Goal: Task Accomplishment & Management: Use online tool/utility

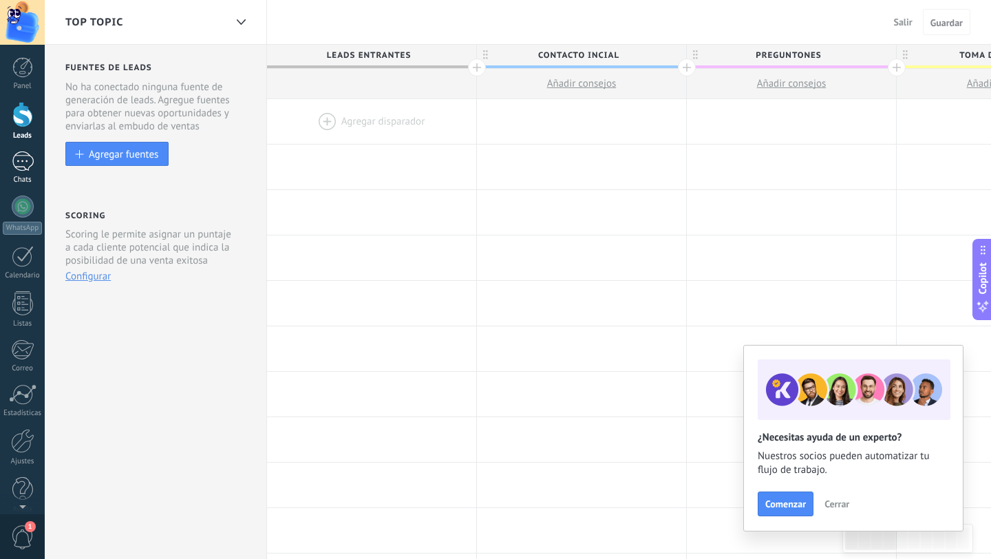
click at [21, 165] on div at bounding box center [23, 161] width 22 height 20
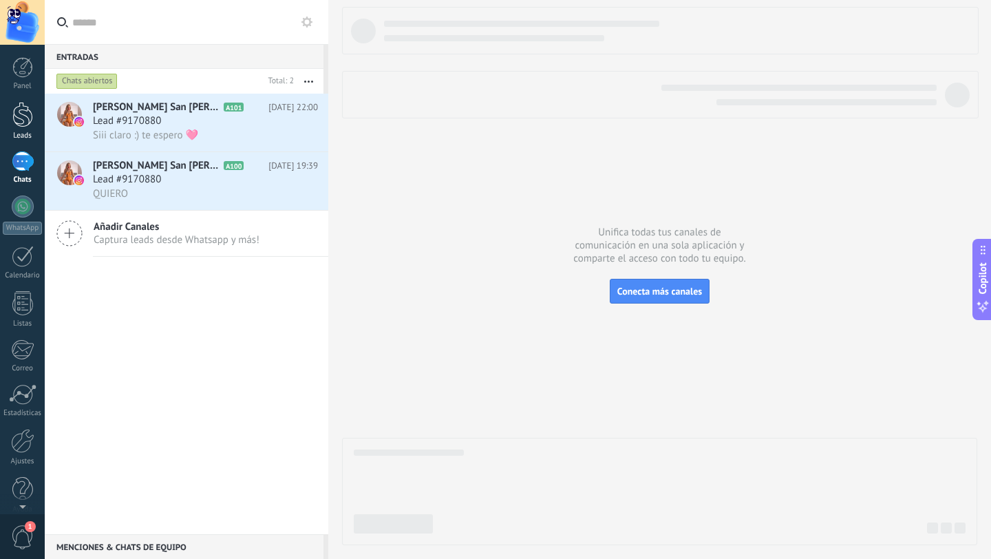
click at [29, 120] on div at bounding box center [22, 114] width 21 height 25
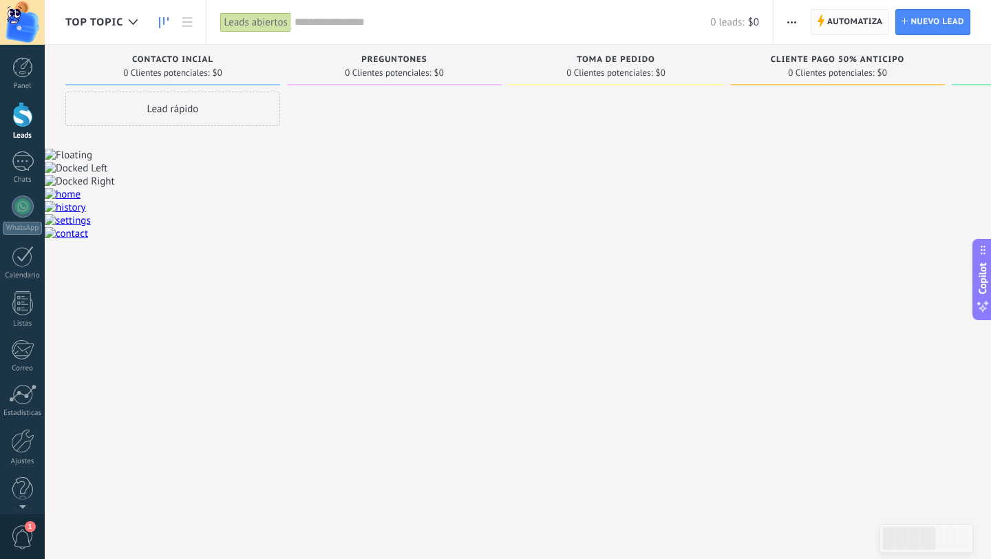
click at [851, 19] on span "Automatiza" at bounding box center [856, 22] width 56 height 25
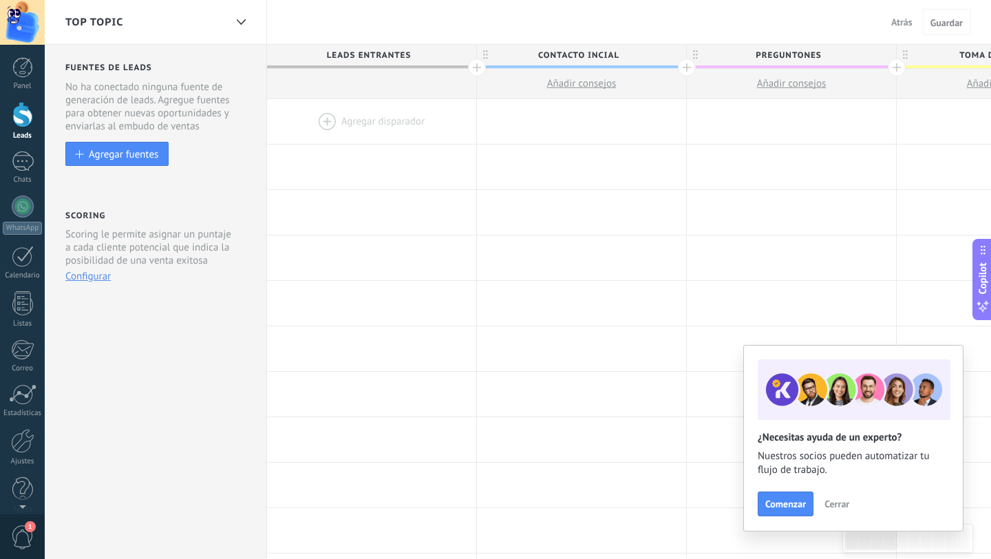
click at [357, 122] on div at bounding box center [371, 121] width 209 height 45
click at [324, 123] on div at bounding box center [371, 121] width 209 height 45
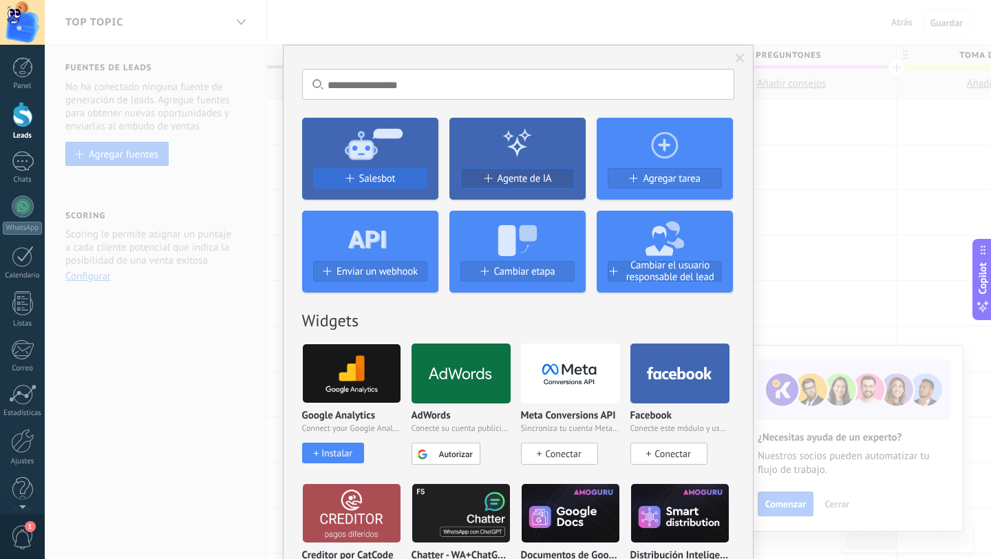
click at [369, 176] on span "Salesbot" at bounding box center [377, 179] width 36 height 12
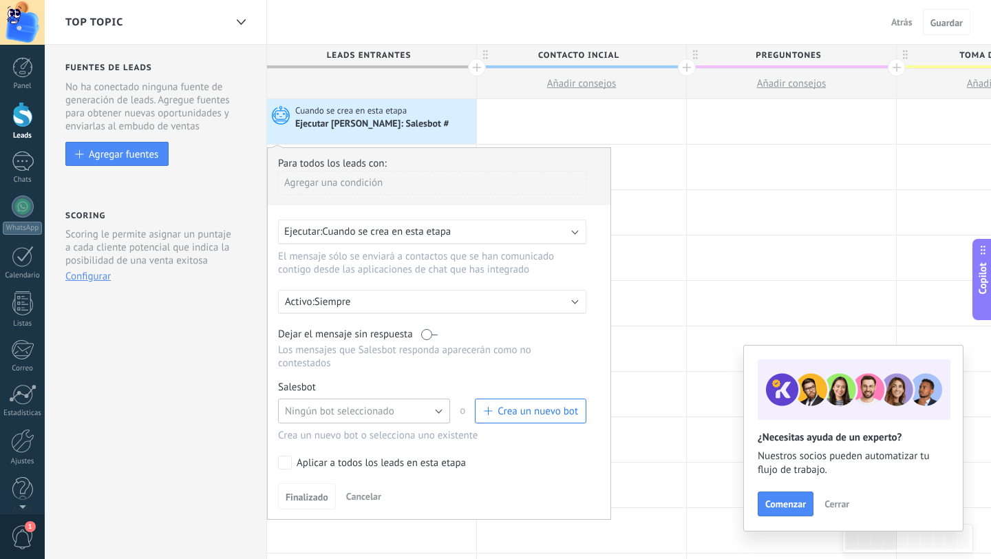
click at [439, 418] on button "Ningún bot seleccionado" at bounding box center [364, 411] width 172 height 25
click at [368, 441] on span "Bot de bienvenida" at bounding box center [358, 434] width 176 height 13
click at [306, 501] on span "Finalizado" at bounding box center [307, 497] width 43 height 10
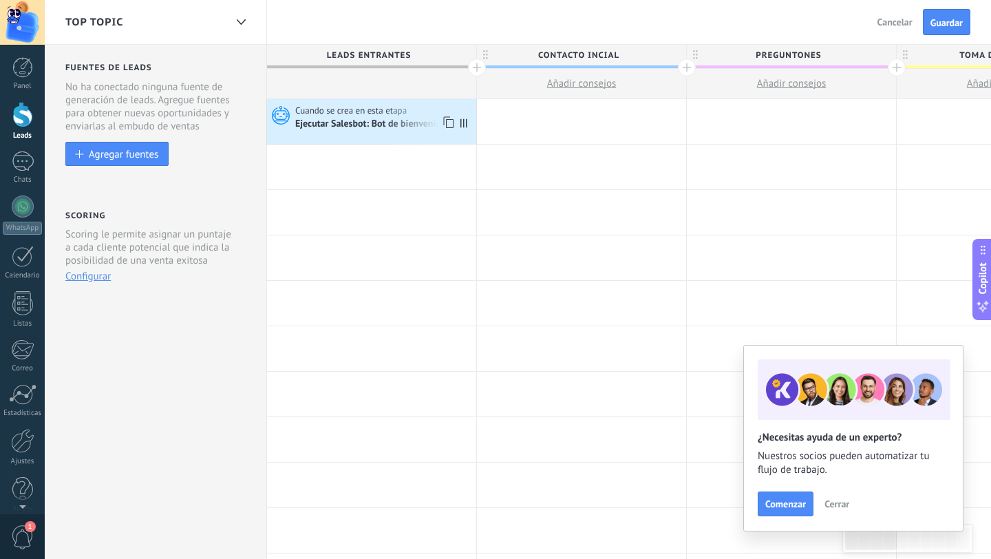
click at [412, 116] on div "Cuando se crea en esta etapa" at bounding box center [384, 111] width 178 height 12
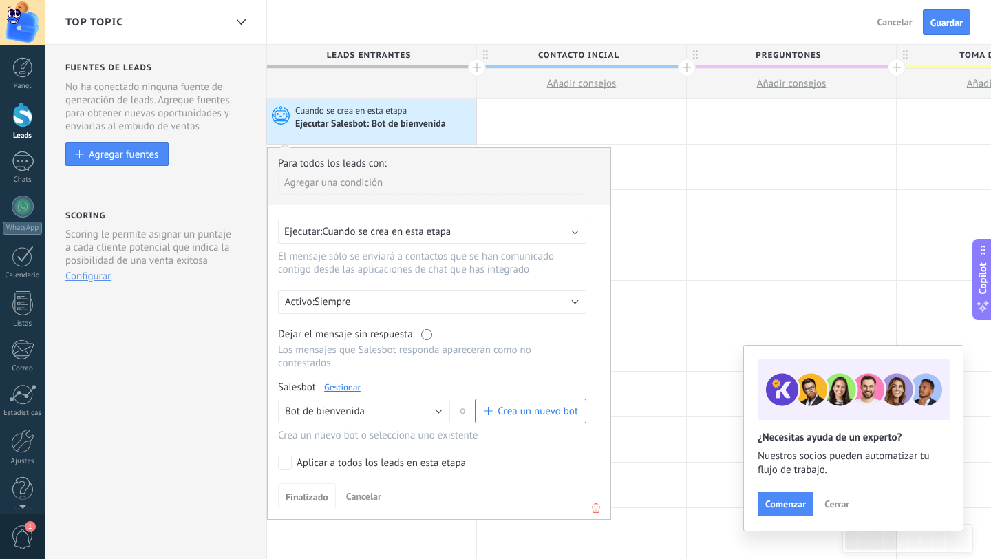
click at [412, 116] on div "Cuando se crea en esta etapa" at bounding box center [384, 111] width 178 height 12
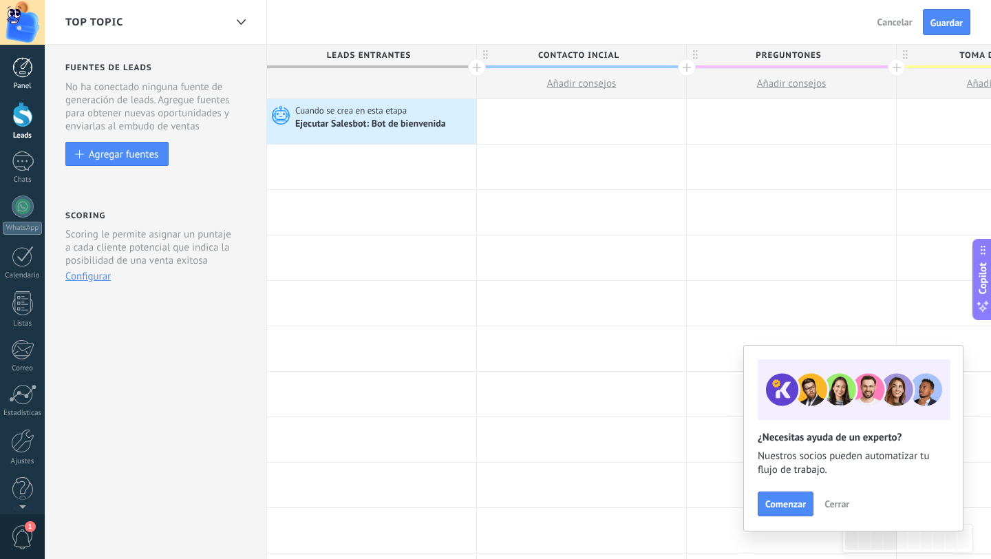
click at [28, 70] on div at bounding box center [22, 67] width 21 height 21
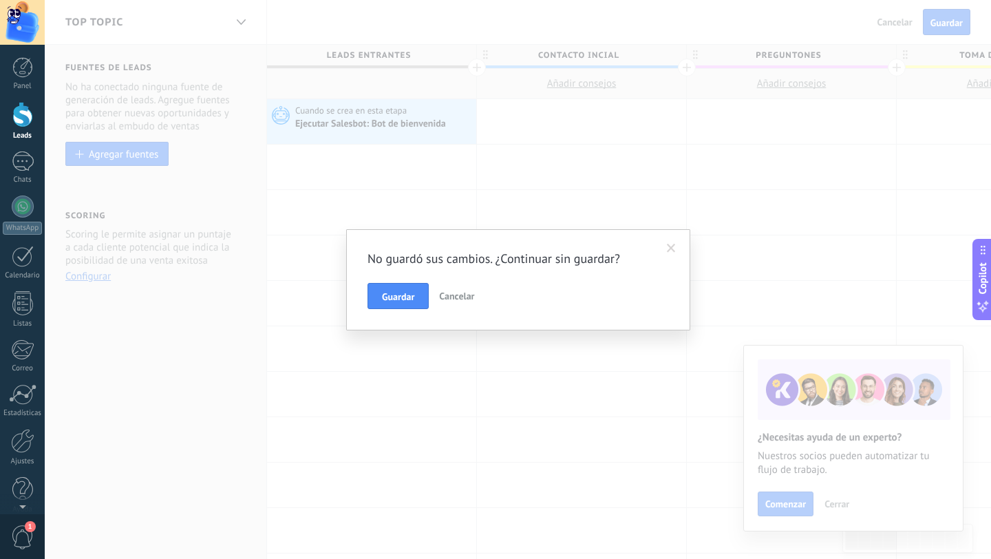
click at [668, 251] on span at bounding box center [671, 249] width 9 height 10
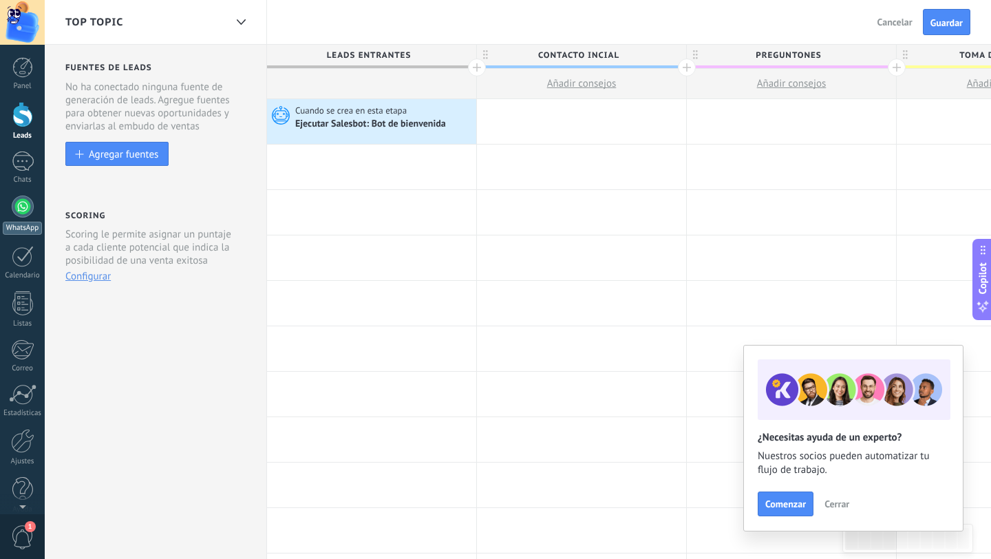
click at [21, 206] on div at bounding box center [23, 207] width 22 height 22
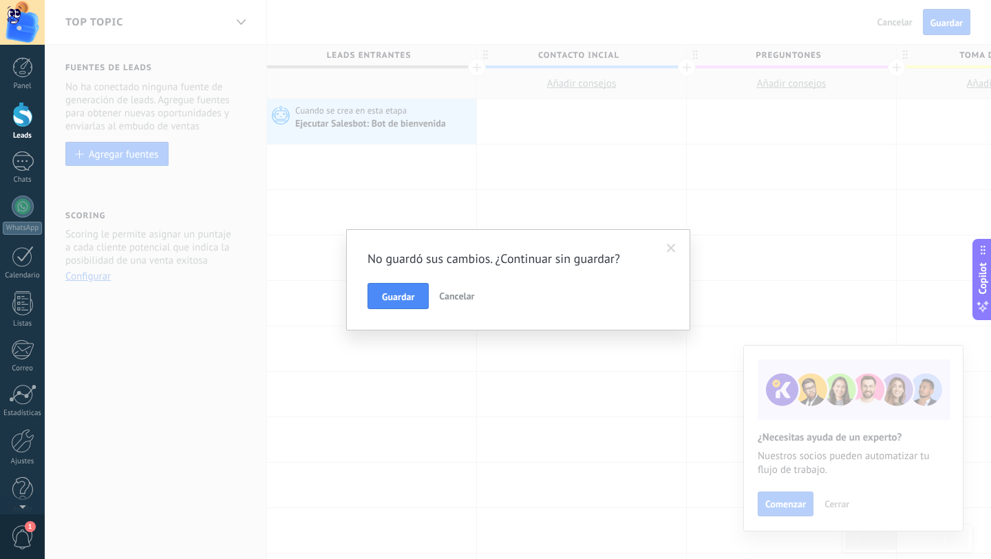
click at [464, 299] on span "Cancelar" at bounding box center [456, 296] width 35 height 12
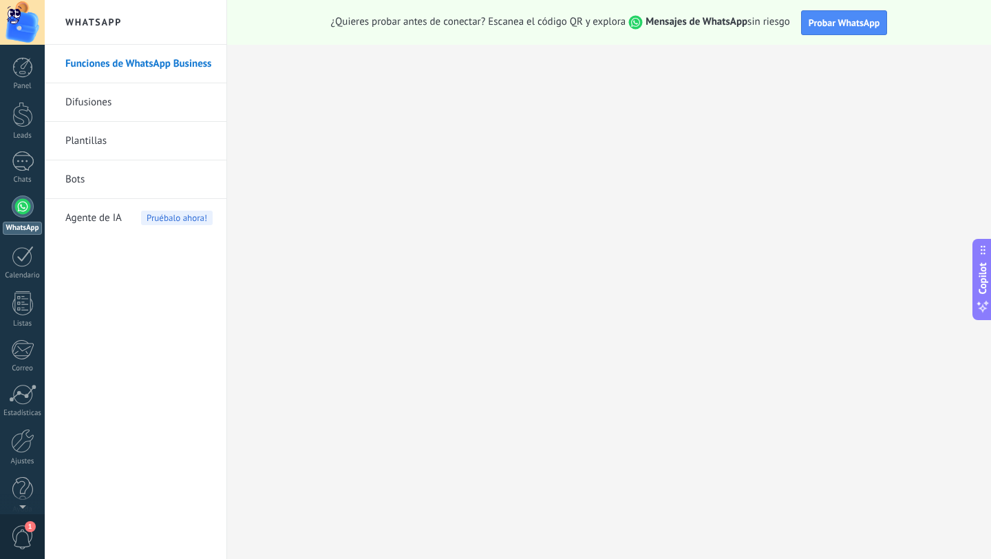
click at [121, 114] on link "Difusiones" at bounding box center [138, 102] width 147 height 39
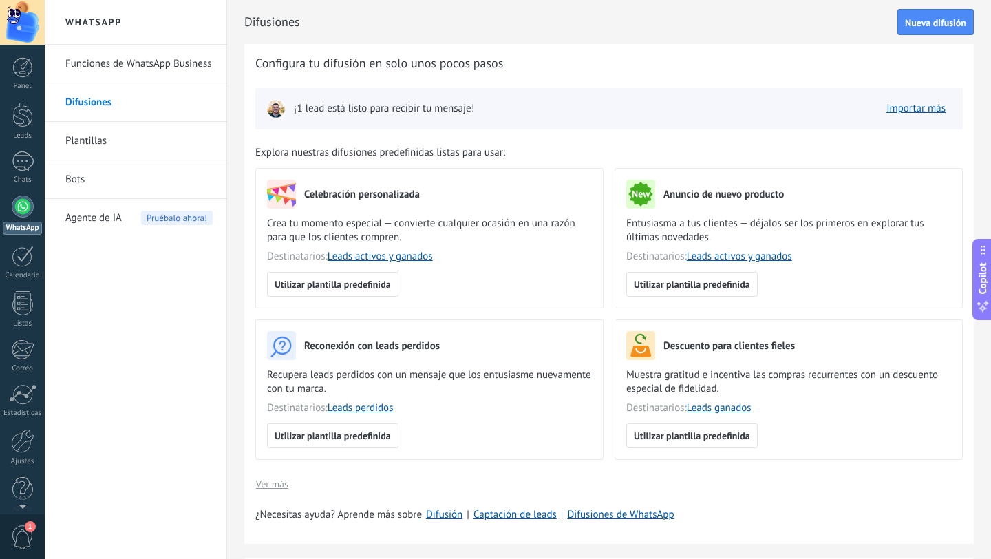
click at [92, 142] on link "Plantillas" at bounding box center [138, 141] width 147 height 39
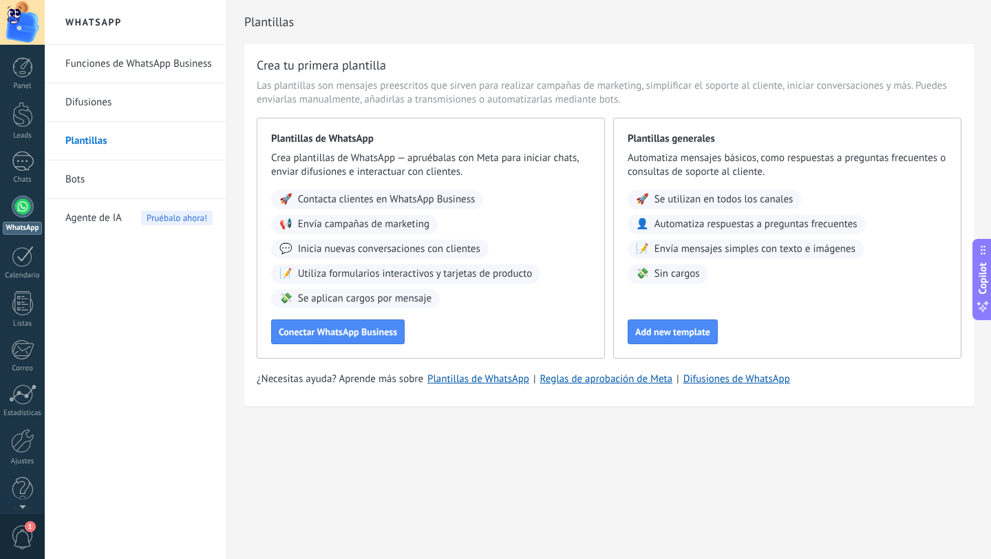
click at [87, 185] on link "Bots" at bounding box center [138, 179] width 147 height 39
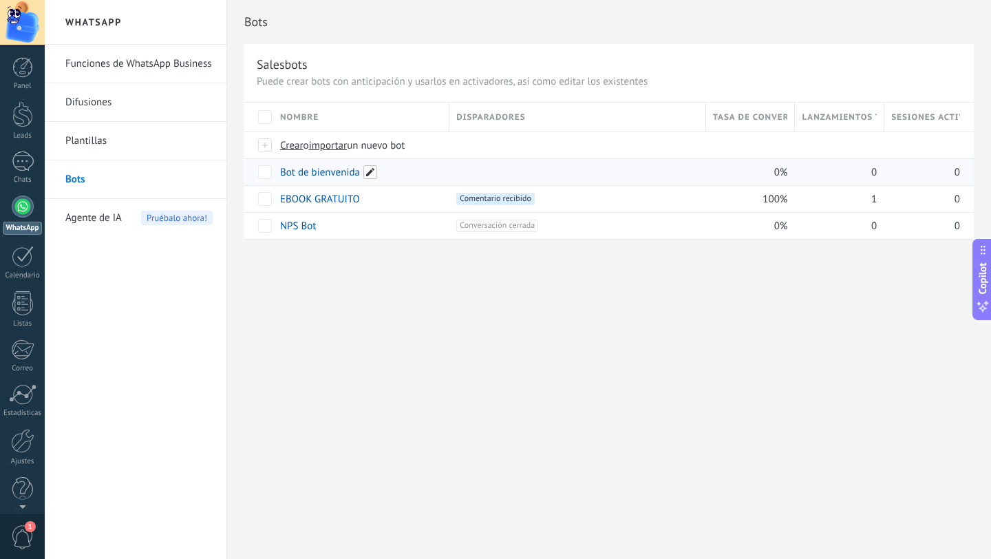
click at [372, 173] on span at bounding box center [371, 172] width 14 height 14
click at [516, 176] on div at bounding box center [577, 172] width 242 height 12
click at [327, 174] on link "Bot de bienvenida" at bounding box center [320, 172] width 80 height 13
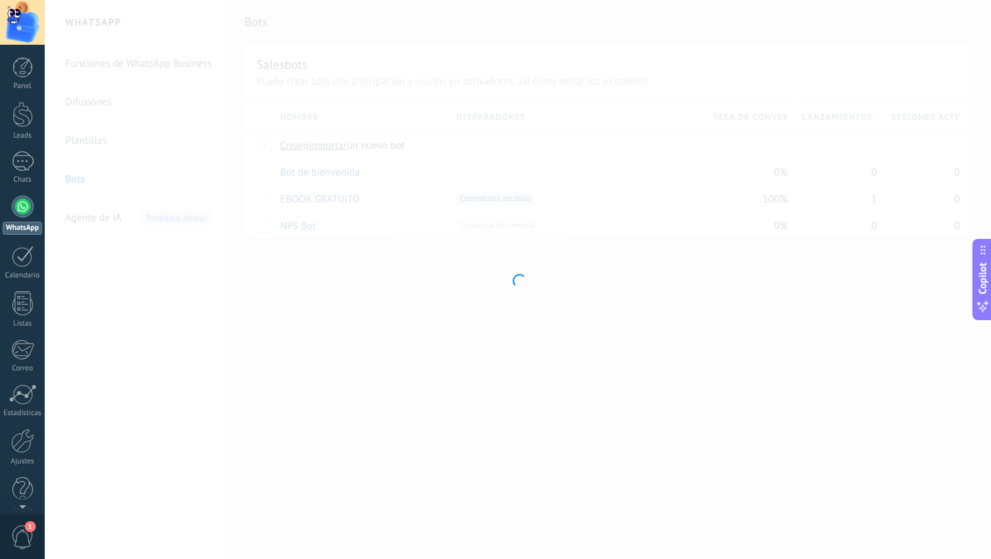
type input "**********"
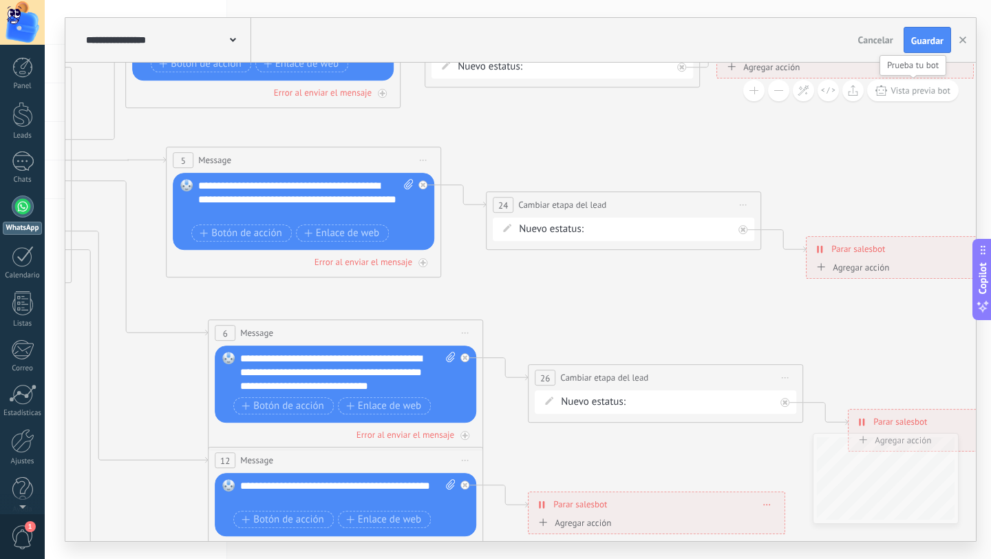
click at [917, 95] on span "Vista previa bot" at bounding box center [921, 91] width 60 height 12
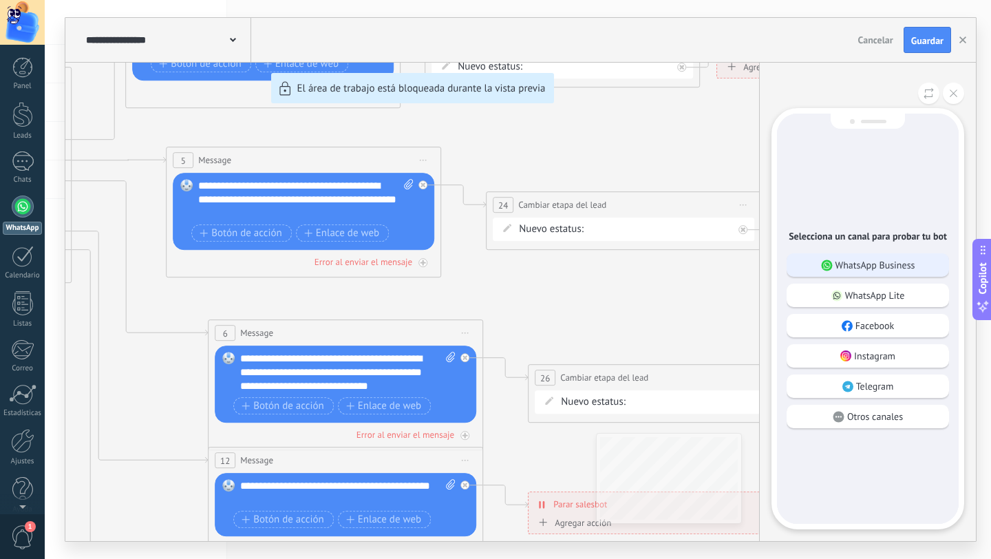
click at [886, 267] on p "WhatsApp Business" at bounding box center [876, 265] width 80 height 12
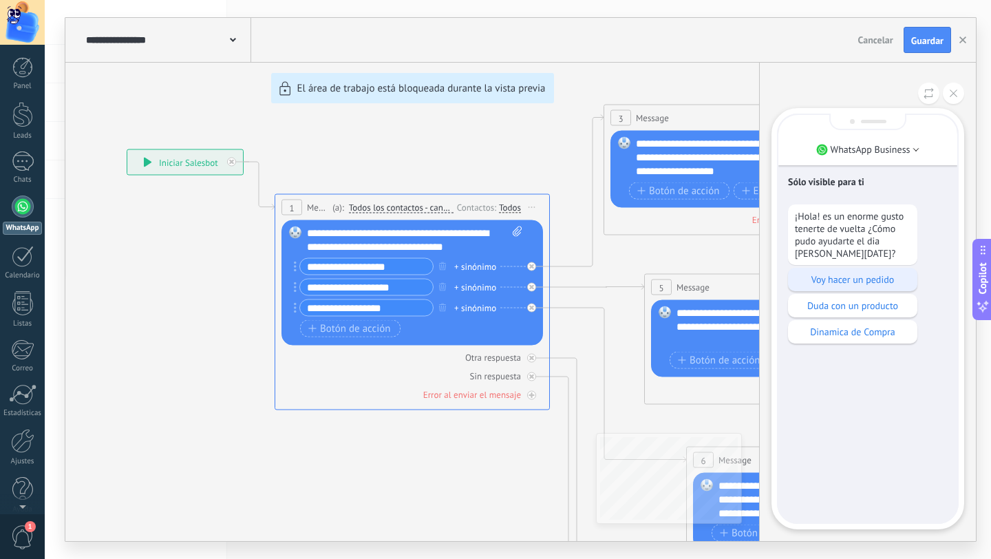
click at [819, 283] on p "Voy hacer un pedido" at bounding box center [853, 279] width 116 height 12
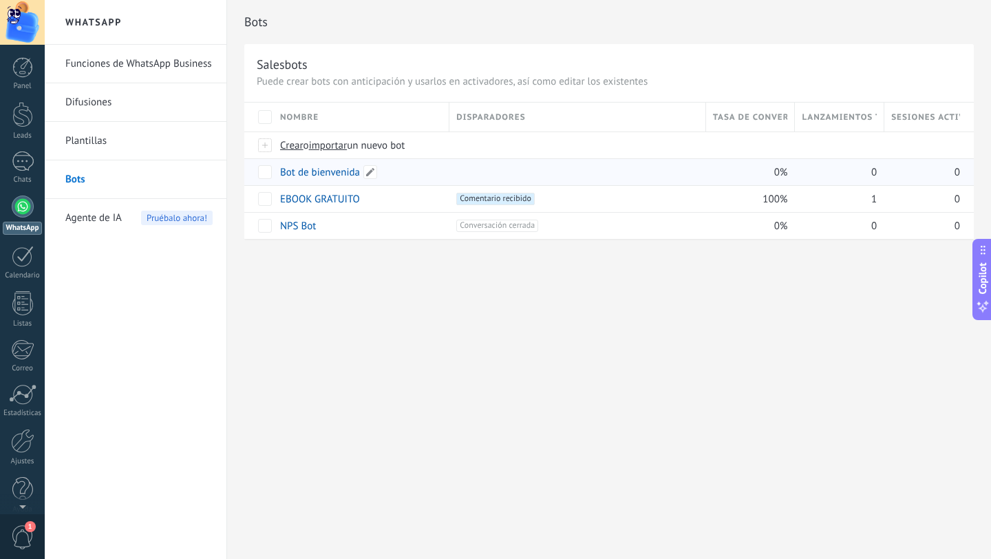
click at [322, 177] on link "Bot de bienvenida" at bounding box center [320, 172] width 80 height 13
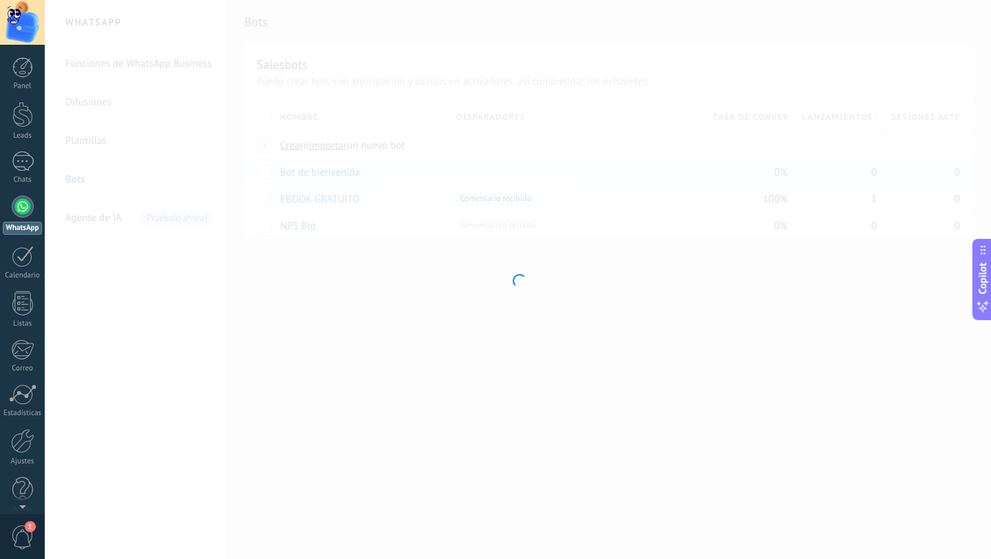
type input "**********"
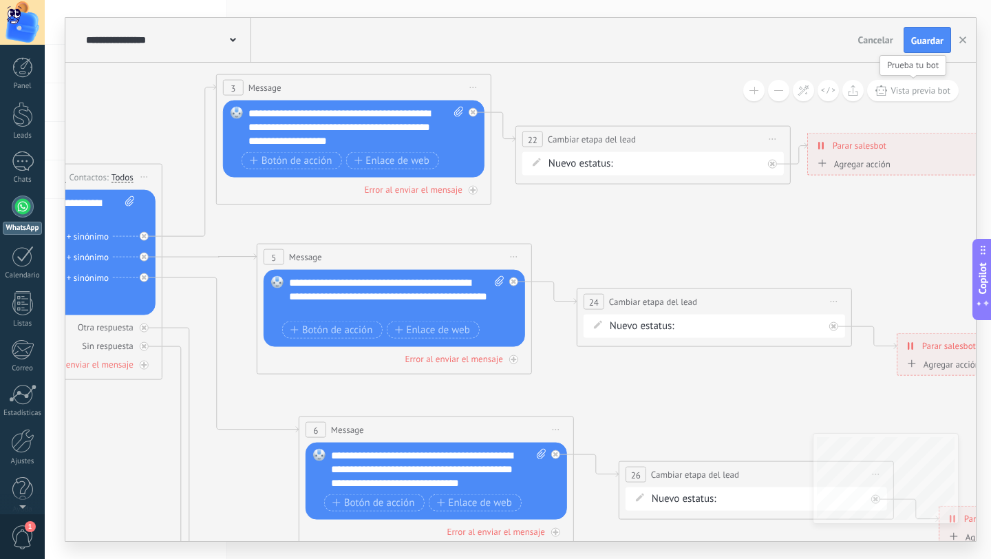
click at [921, 94] on span "Vista previa bot" at bounding box center [921, 91] width 60 height 12
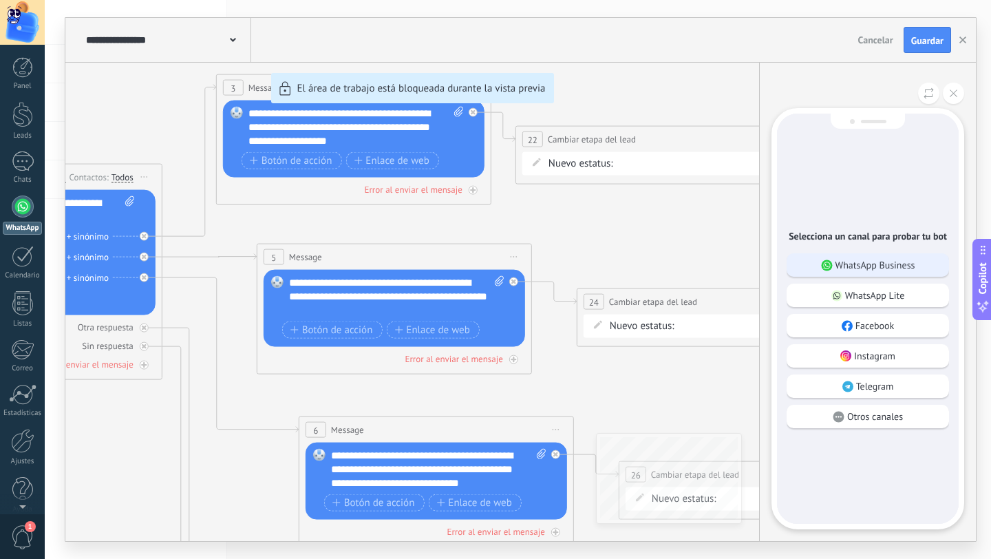
click at [858, 270] on p "WhatsApp Business" at bounding box center [876, 265] width 80 height 12
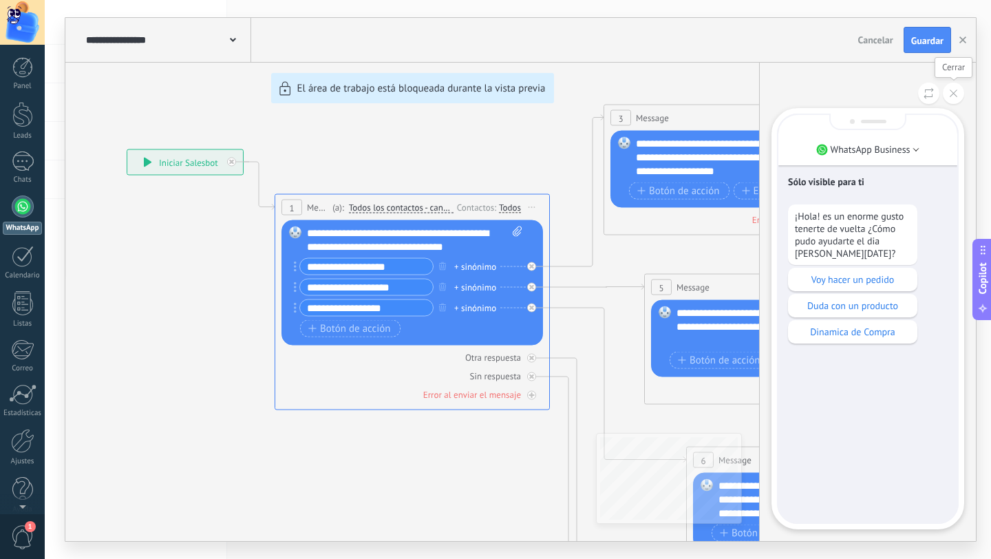
click at [959, 97] on button at bounding box center [953, 93] width 21 height 21
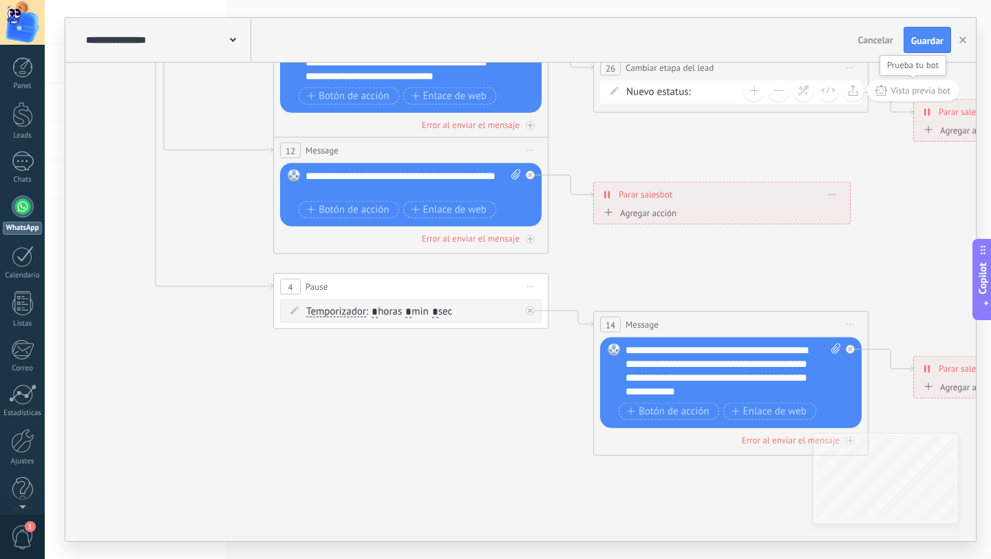
click at [918, 96] on button "Vista previa bot" at bounding box center [914, 90] width 92 height 21
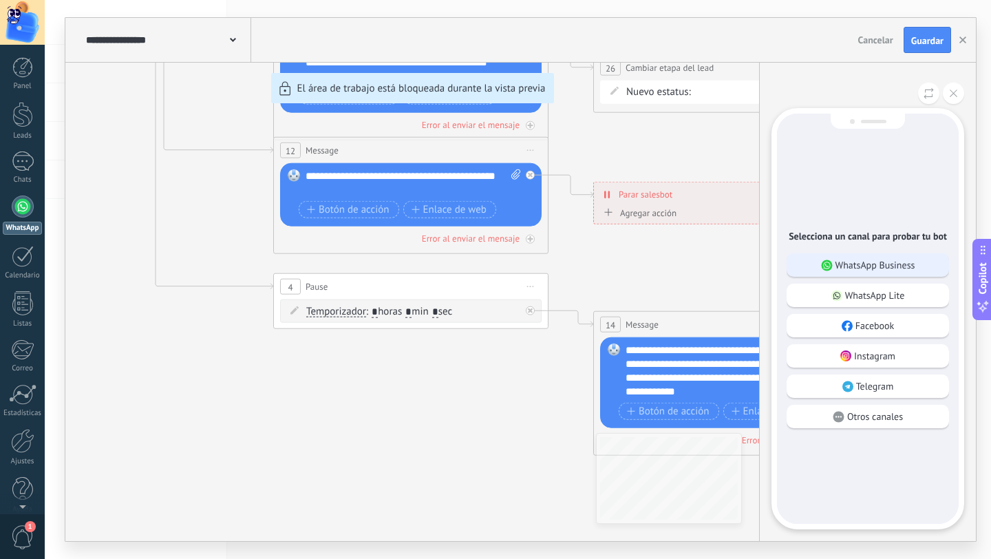
click at [848, 264] on p "WhatsApp Business" at bounding box center [876, 265] width 80 height 12
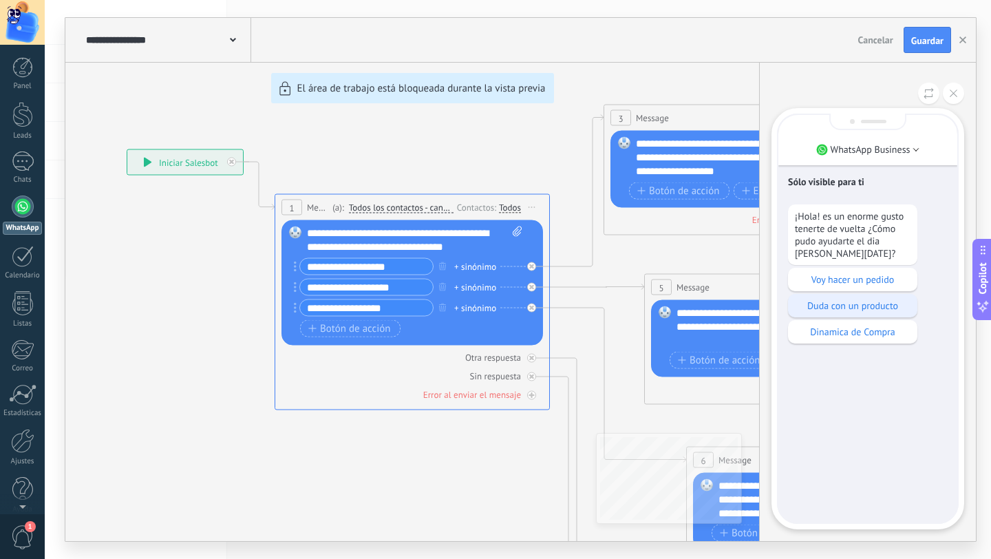
click at [852, 312] on p "Duda con un producto" at bounding box center [853, 306] width 116 height 12
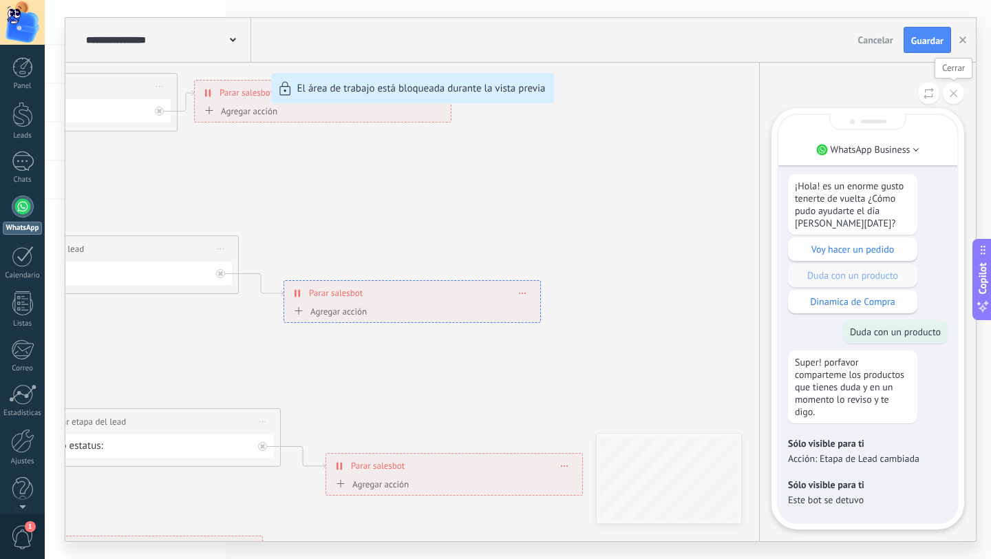
click at [958, 93] on button at bounding box center [953, 93] width 21 height 21
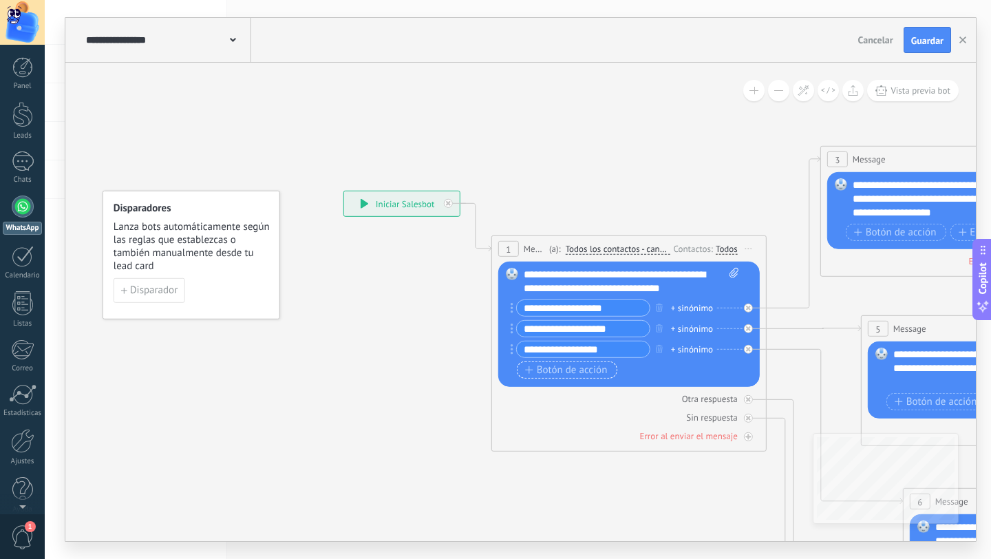
click at [571, 372] on span "Botón de acción" at bounding box center [566, 369] width 83 height 11
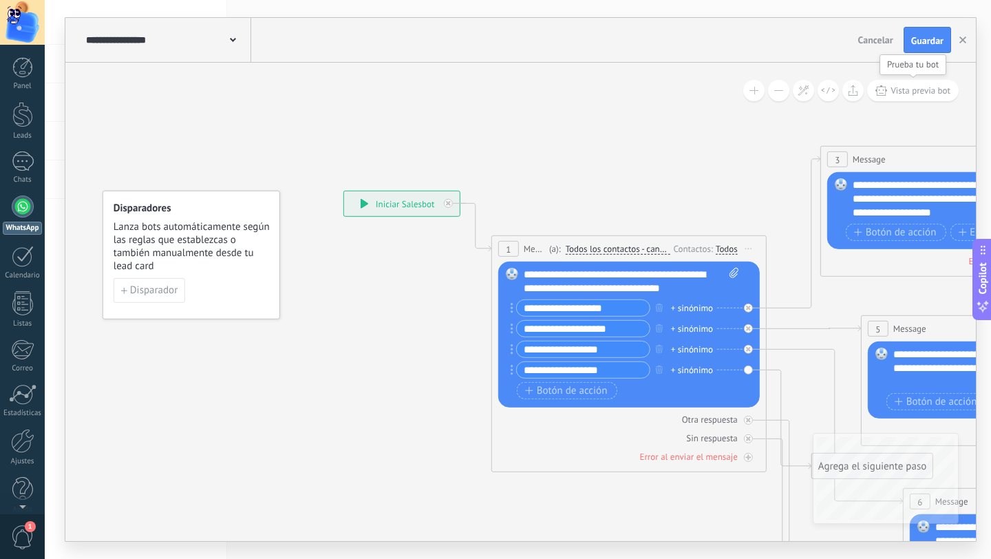
type input "**********"
click at [907, 96] on button "Vista previa bot" at bounding box center [914, 90] width 92 height 21
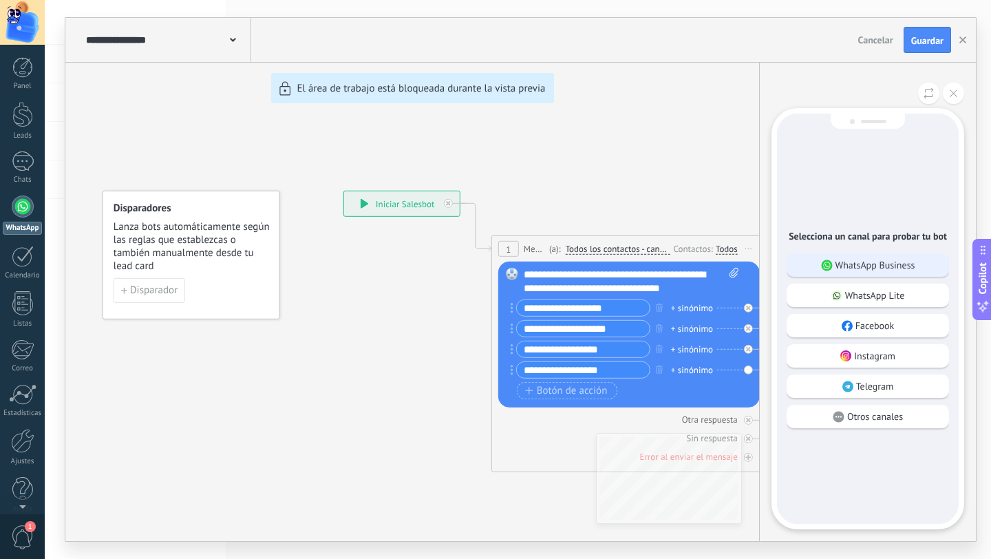
click at [909, 266] on p "WhatsApp Business" at bounding box center [876, 265] width 80 height 12
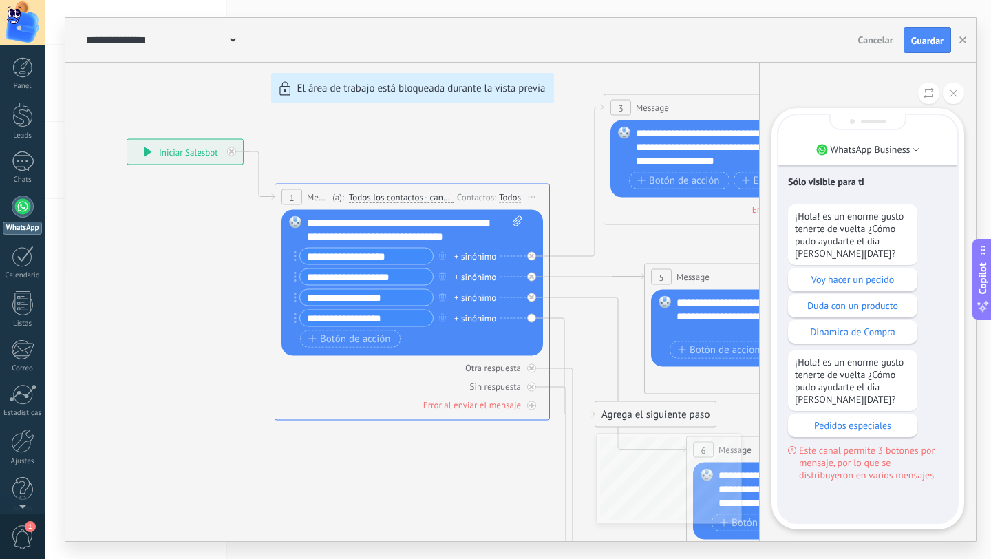
click at [806, 368] on p "¡Hola! es un enorme gusto tenerte de vuelta ¿Cómo pudo ayudarte el dia [PERSON_…" at bounding box center [853, 381] width 116 height 50
drag, startPoint x: 792, startPoint y: 367, endPoint x: 881, endPoint y: 408, distance: 98.0
click at [881, 408] on div "¡Hola! es un enorme gusto tenerte de vuelta ¿Cómo pudo ayudarte el dia [PERSON_…" at bounding box center [852, 380] width 129 height 61
click at [952, 101] on button at bounding box center [953, 93] width 21 height 21
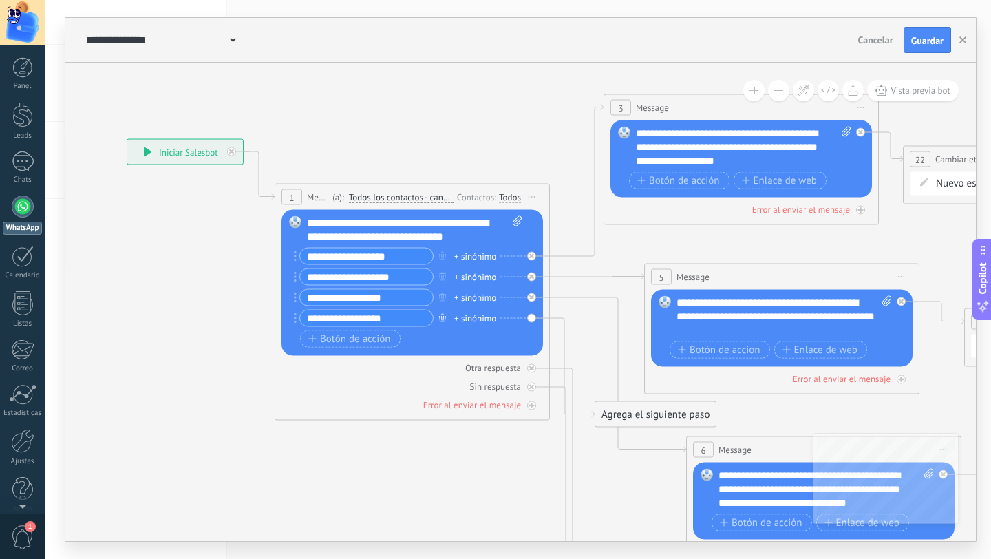
click at [443, 318] on icon "button" at bounding box center [442, 317] width 7 height 8
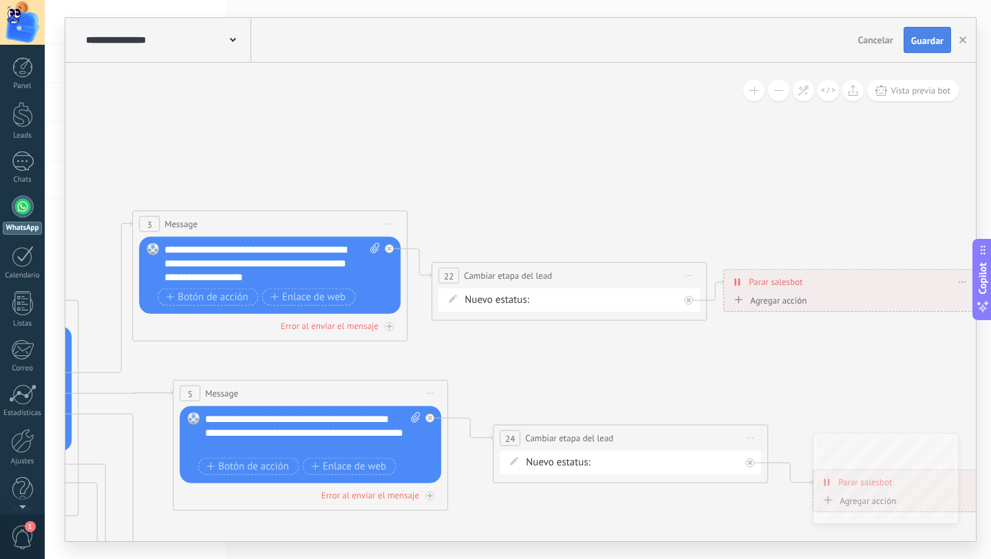
click at [927, 41] on span "Guardar" at bounding box center [928, 41] width 32 height 10
click at [912, 96] on span "Vista previa bot" at bounding box center [921, 91] width 60 height 12
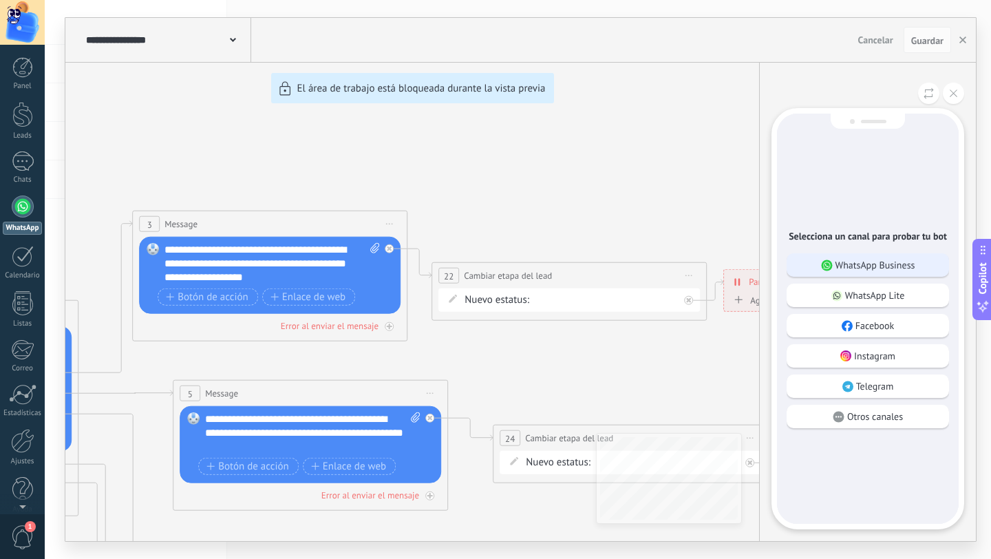
click at [905, 262] on p "WhatsApp Business" at bounding box center [876, 265] width 80 height 12
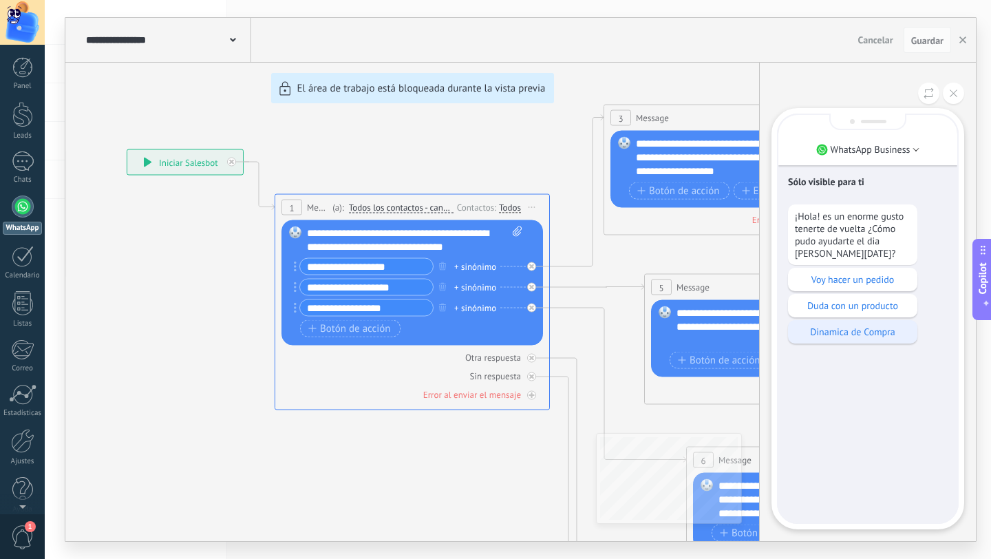
click at [825, 335] on p "Dinamica de Compra" at bounding box center [853, 332] width 116 height 12
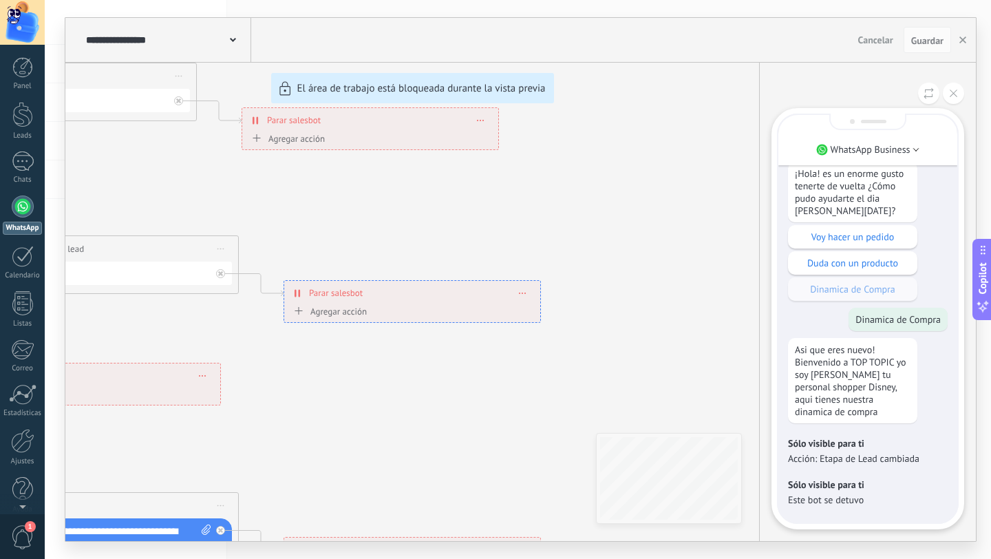
drag, startPoint x: 187, startPoint y: 251, endPoint x: 212, endPoint y: 245, distance: 25.5
click at [212, 245] on div "**********" at bounding box center [520, 279] width 911 height 523
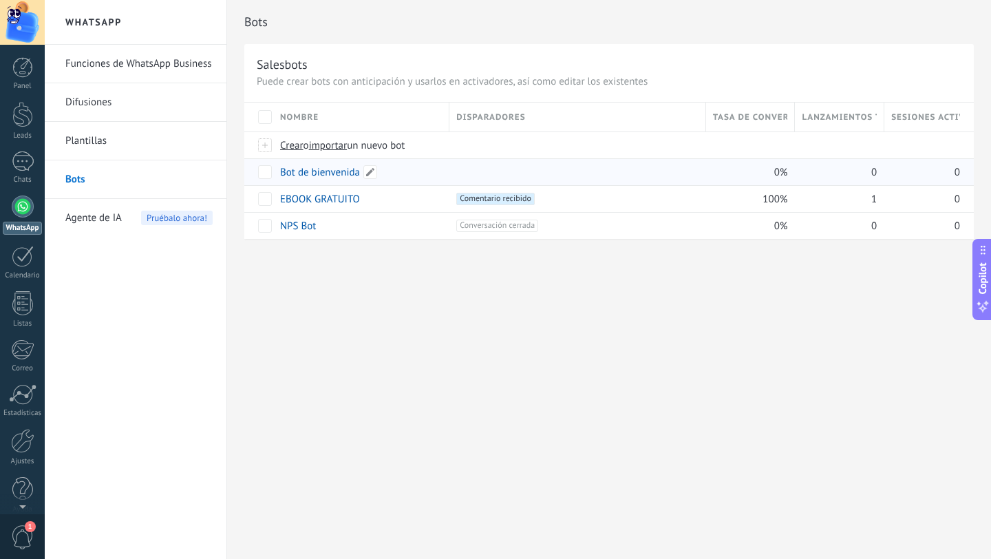
click at [317, 176] on link "Bot de bienvenida" at bounding box center [320, 172] width 80 height 13
